Goal: Task Accomplishment & Management: Manage account settings

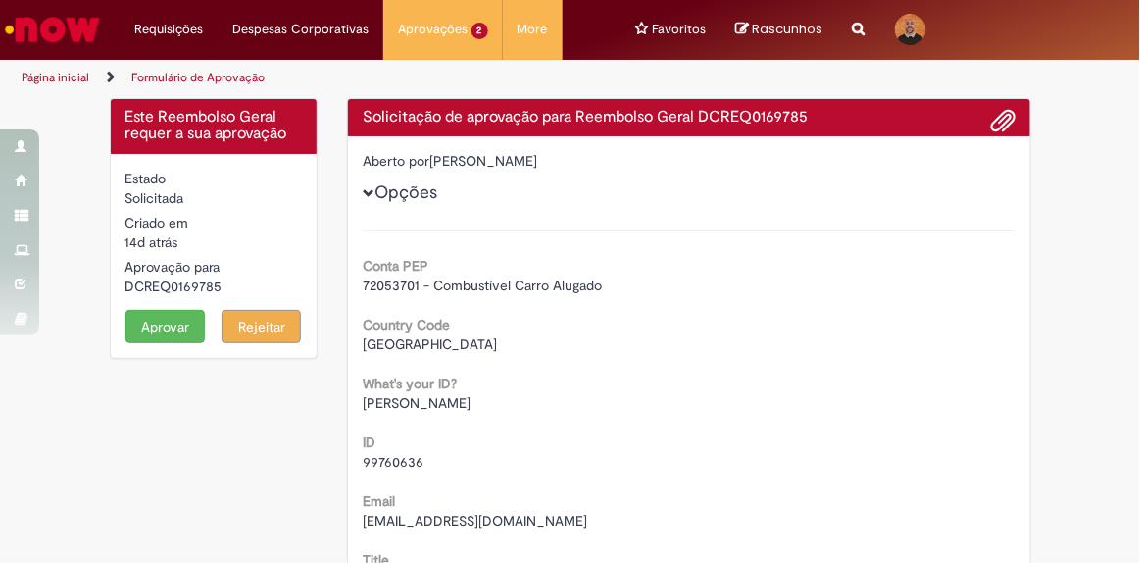
click at [85, 31] on img "Ir para a Homepage" at bounding box center [52, 29] width 101 height 39
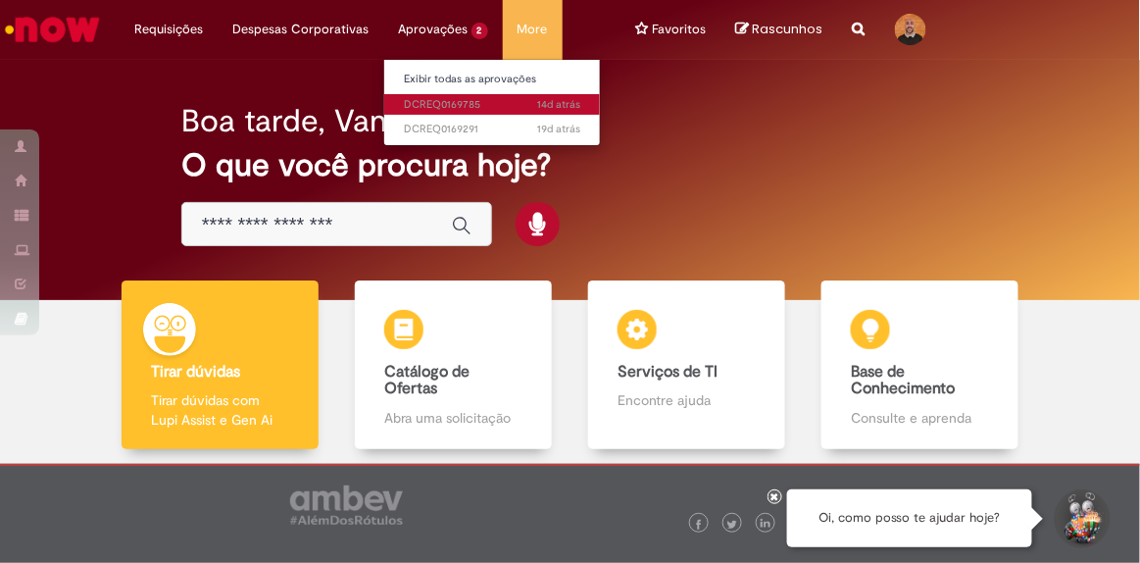
click at [427, 101] on span "14d atrás 14 dias atrás DCREQ0169785" at bounding box center [492, 105] width 177 height 16
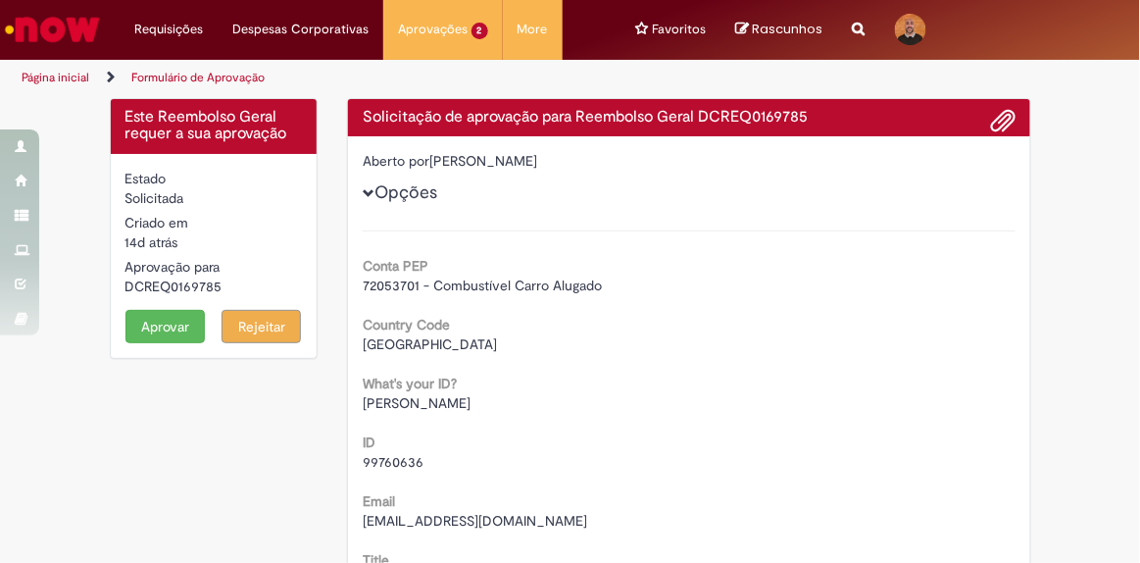
click at [79, 28] on img "Ir para a Homepage" at bounding box center [52, 29] width 101 height 39
